Goal: Information Seeking & Learning: Learn about a topic

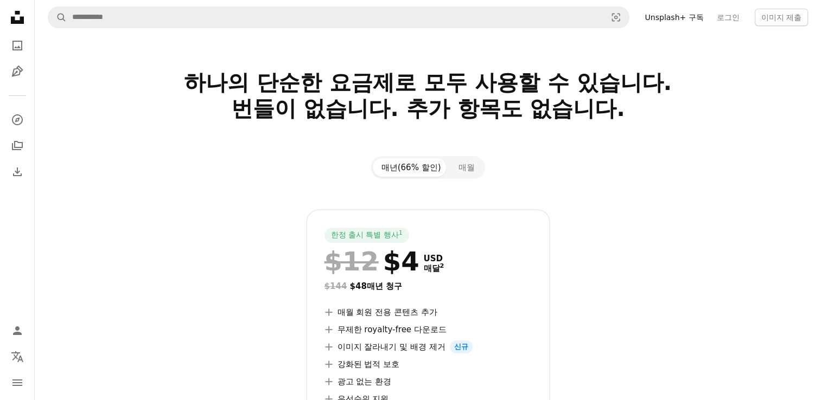
click at [16, 16] on icon "Unsplash logo Unsplash 홈" at bounding box center [18, 18] width 22 height 22
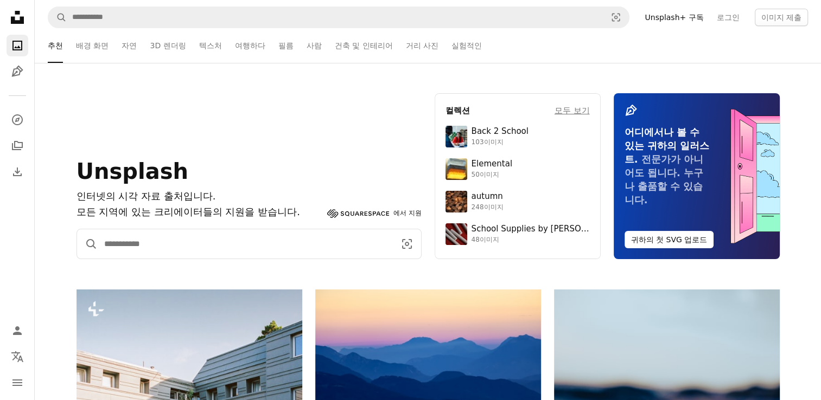
click at [279, 249] on input "사이트 전체에서 이미지 찾기" at bounding box center [245, 243] width 295 height 29
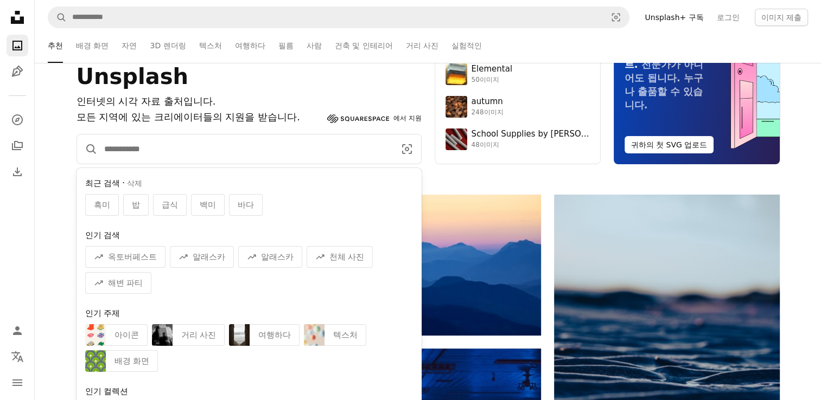
scroll to position [108, 0]
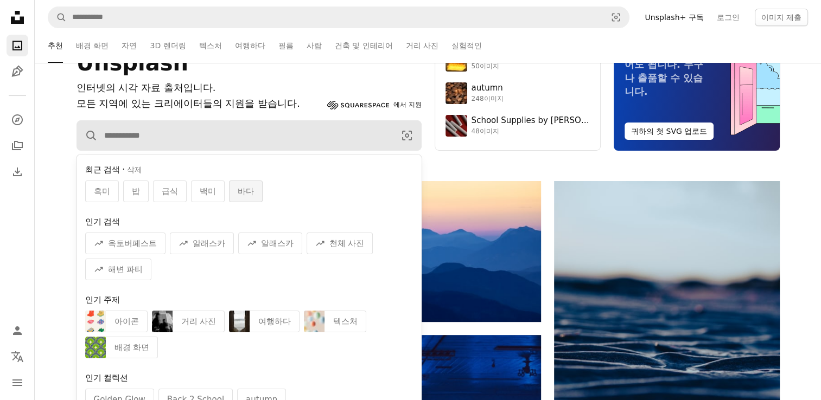
click at [253, 190] on div "바다" at bounding box center [246, 192] width 34 height 22
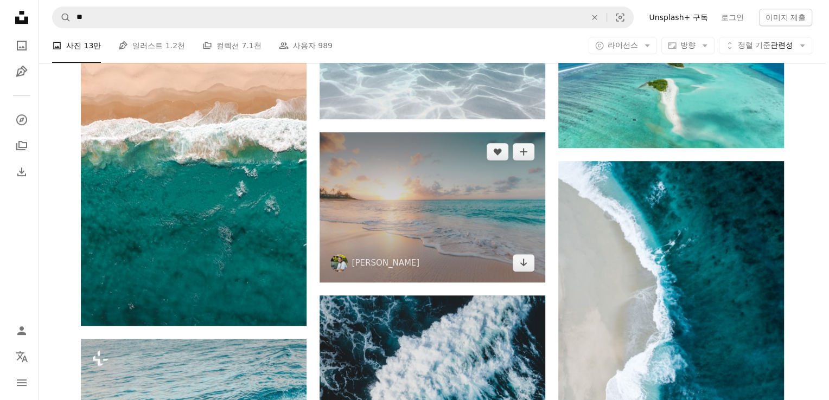
scroll to position [868, 0]
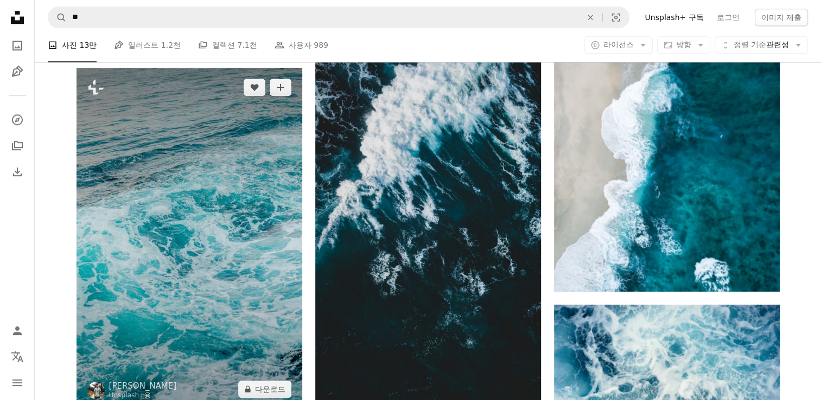
click at [208, 201] on img at bounding box center [189, 238] width 226 height 341
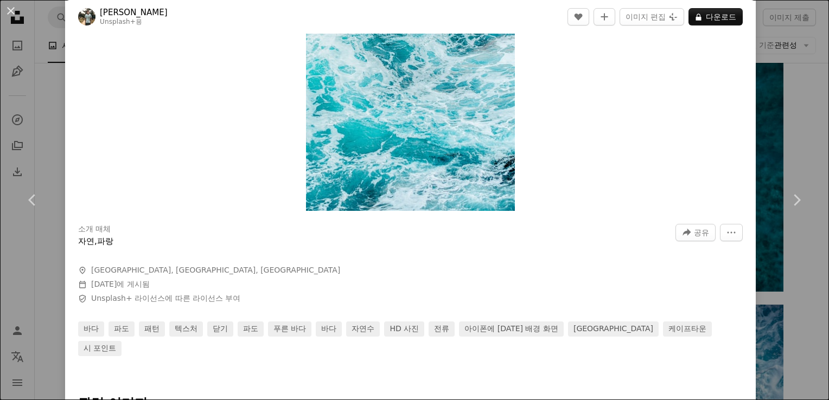
scroll to position [271, 0]
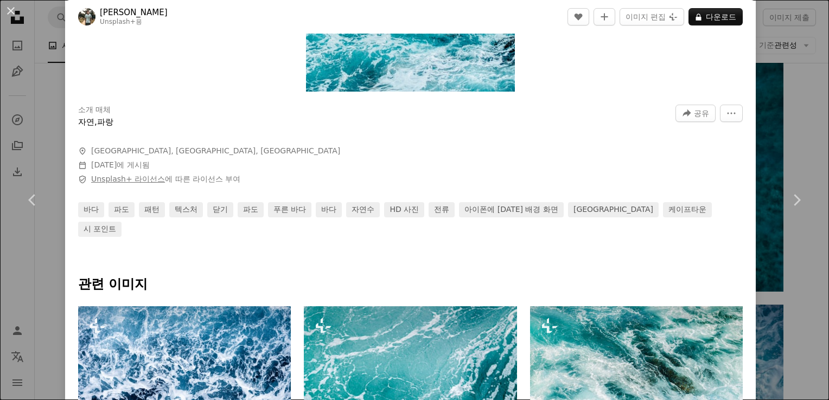
click at [108, 177] on link "Unsplash+ 라이선스" at bounding box center [128, 179] width 74 height 9
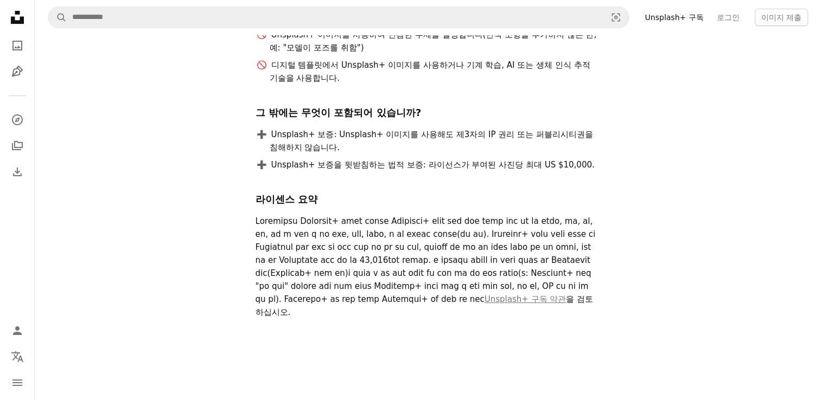
scroll to position [271, 0]
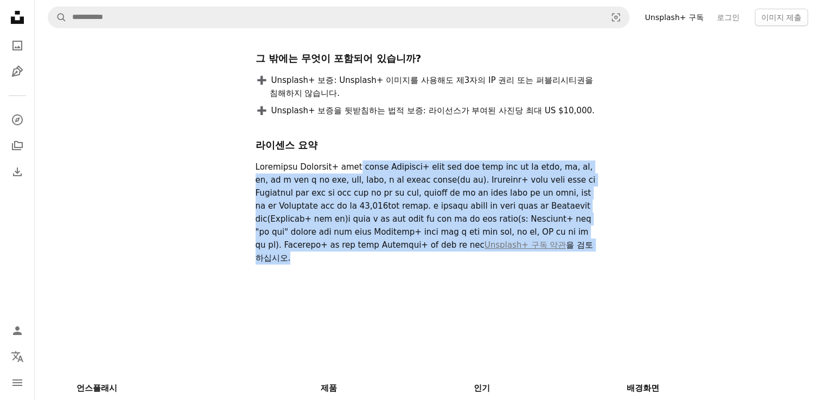
drag, startPoint x: 373, startPoint y: 170, endPoint x: 601, endPoint y: 298, distance: 261.3
click at [601, 291] on div "Unsplash+ 이미지는 광범위하게 사용할 수 있습니다. 한 번 다운로드하면 영원히 무제한으로 사용할 수 있습니다. 상업적 및 비상업적 목적…" at bounding box center [517, 58] width 524 height 464
drag, startPoint x: 601, startPoint y: 298, endPoint x: 596, endPoint y: 317, distance: 19.1
click at [596, 291] on div "Unsplash+ 이미지는 광범위하게 사용할 수 있습니다. 한 번 다운로드하면 영원히 무제한으로 사용할 수 있습니다. 상업적 및 비상업적 목적…" at bounding box center [517, 58] width 524 height 464
click at [596, 273] on div "Unsplash+ 이미지는 광범위하게 사용할 수 있습니다. 한 번 다운로드하면 영원히 무제한으로 사용할 수 있습니다. 상업적 및 비상업적 목적…" at bounding box center [427, 49] width 345 height 447
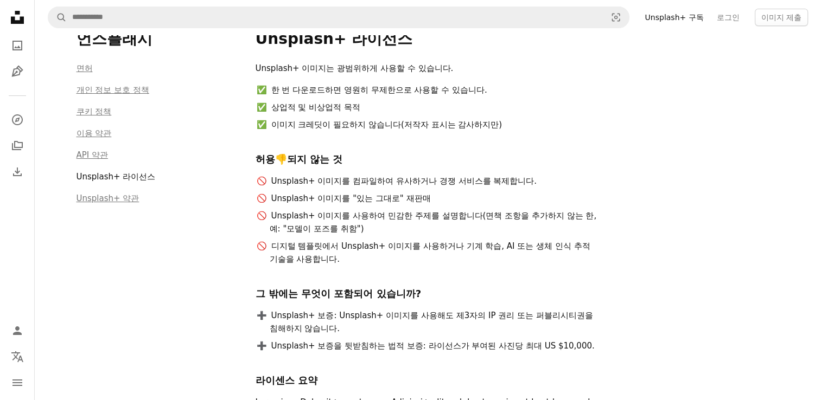
scroll to position [0, 0]
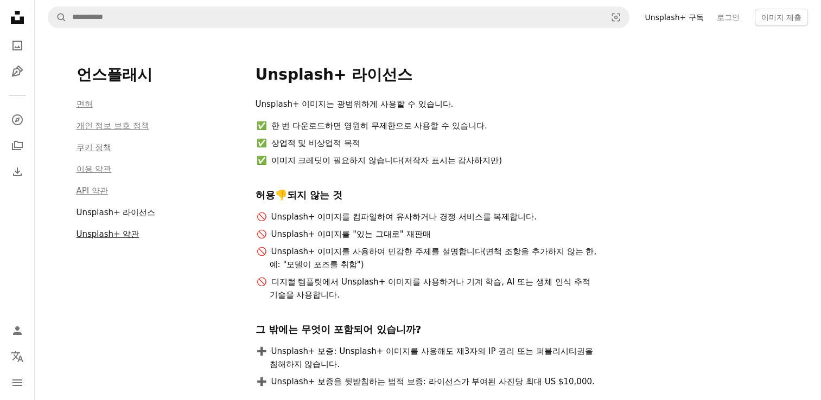
click at [121, 238] on link "Unsplash+ 약관" at bounding box center [107, 234] width 63 height 10
